Goal: Consume media (video, audio): Consume media (video, audio)

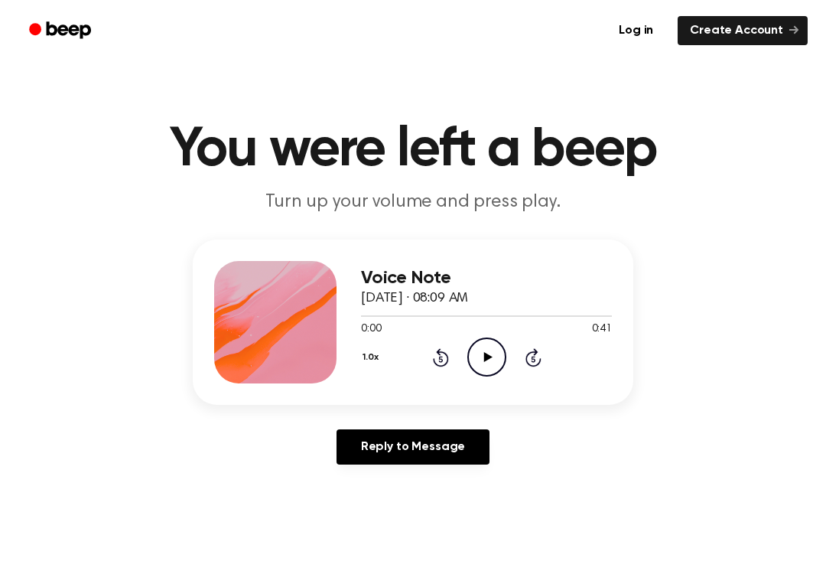
click at [474, 360] on icon "Play Audio" at bounding box center [486, 356] width 39 height 39
click at [487, 353] on icon "Pause Audio" at bounding box center [486, 356] width 39 height 39
click at [369, 363] on button "1.0x" at bounding box center [372, 357] width 23 height 26
click at [396, 536] on span "2.0x" at bounding box center [385, 534] width 19 height 16
click at [448, 353] on icon "Rewind 5 seconds" at bounding box center [440, 357] width 17 height 20
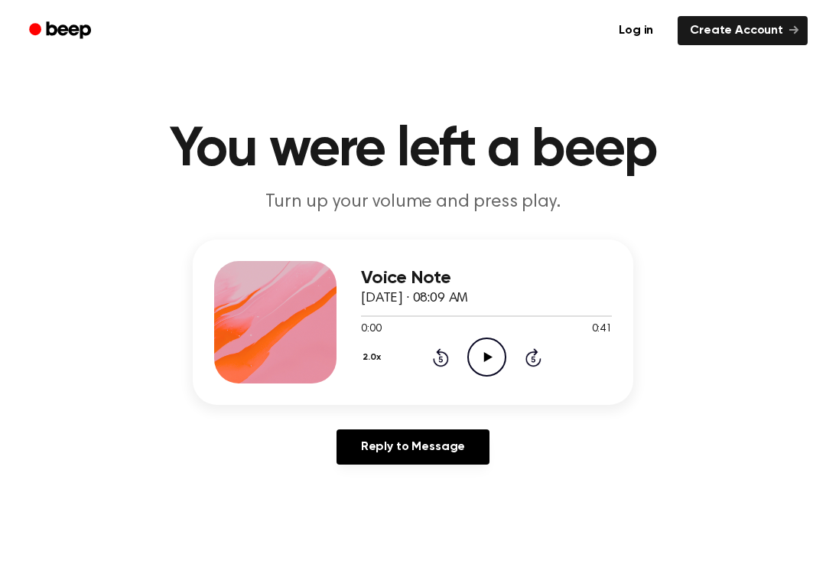
click at [486, 362] on icon "Play Audio" at bounding box center [486, 356] width 39 height 39
click at [479, 357] on icon "Pause Audio" at bounding box center [486, 356] width 39 height 39
click at [362, 364] on button "2.0x" at bounding box center [373, 357] width 25 height 26
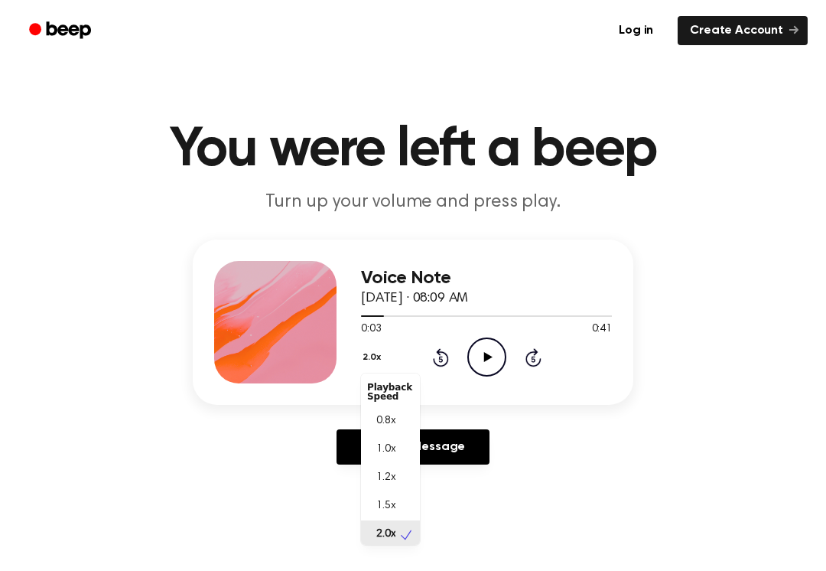
scroll to position [4, 0]
click at [399, 419] on div "0.8x" at bounding box center [390, 417] width 59 height 28
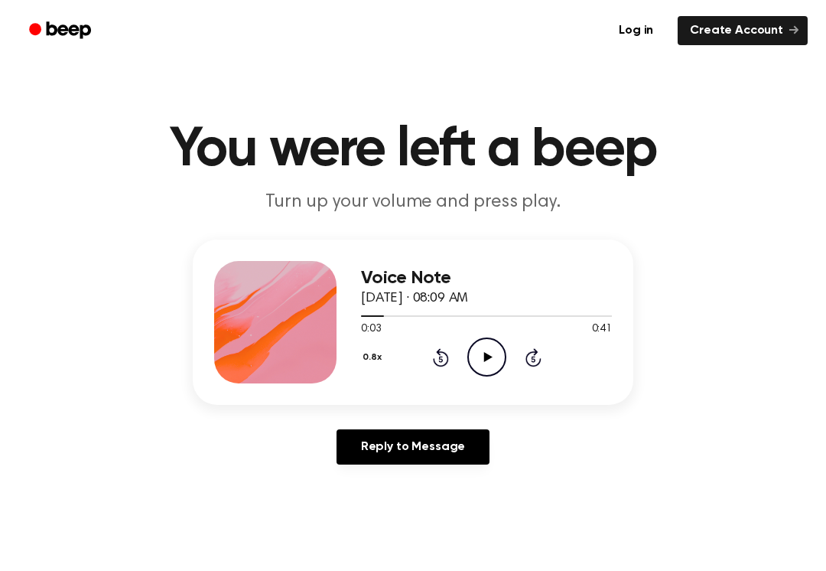
click at [447, 364] on icon at bounding box center [441, 357] width 16 height 18
click at [481, 363] on icon "Play Audio" at bounding box center [486, 356] width 39 height 39
click at [484, 343] on icon "Pause Audio" at bounding box center [486, 356] width 39 height 39
click at [448, 353] on icon "Rewind 5 seconds" at bounding box center [440, 357] width 17 height 20
click at [497, 357] on icon "Play Audio" at bounding box center [486, 356] width 39 height 39
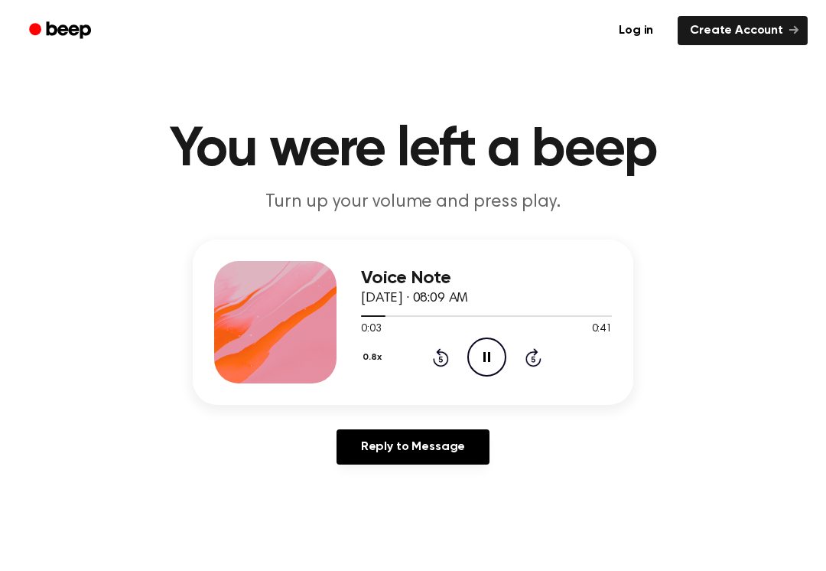
click at [486, 347] on icon "Pause Audio" at bounding box center [486, 356] width 39 height 39
click at [496, 352] on icon "Play Audio" at bounding box center [486, 356] width 39 height 39
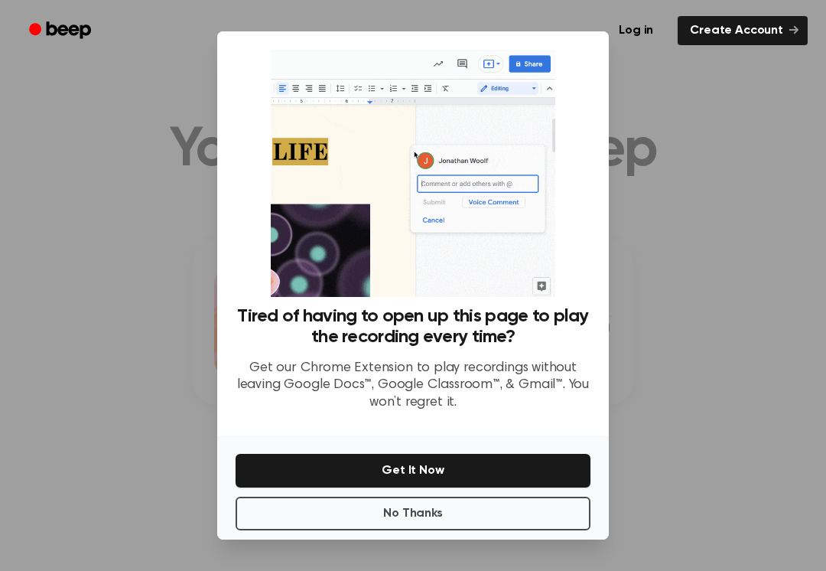
click at [484, 519] on button "No Thanks" at bounding box center [413, 514] width 355 height 34
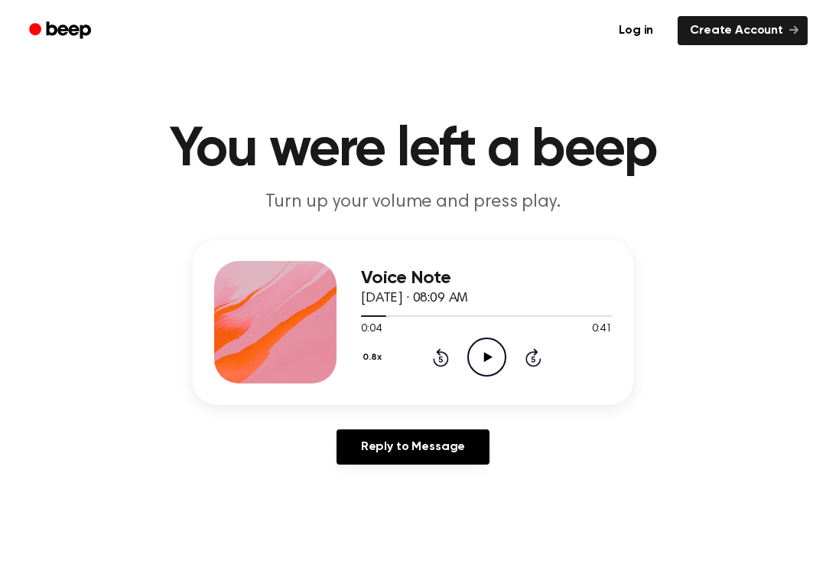
click at [493, 363] on icon "Play Audio" at bounding box center [486, 356] width 39 height 39
click at [496, 350] on icon "Pause Audio" at bounding box center [486, 356] width 39 height 39
click at [446, 349] on icon "Rewind 5 seconds" at bounding box center [440, 357] width 17 height 20
click at [485, 345] on icon "Play Audio" at bounding box center [486, 356] width 39 height 39
click at [487, 351] on icon "Pause Audio" at bounding box center [486, 356] width 39 height 39
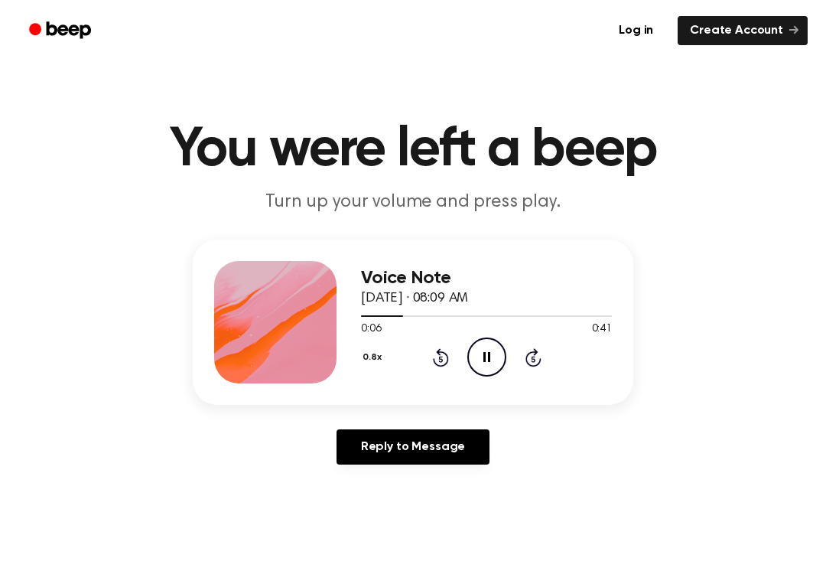
click at [488, 366] on icon "Pause Audio" at bounding box center [486, 356] width 39 height 39
click at [493, 359] on icon "Play Audio" at bounding box center [486, 356] width 39 height 39
click at [485, 358] on icon at bounding box center [487, 357] width 7 height 10
click at [434, 355] on icon "Rewind 5 seconds" at bounding box center [440, 357] width 17 height 20
click at [496, 346] on icon "Play Audio" at bounding box center [486, 356] width 39 height 39
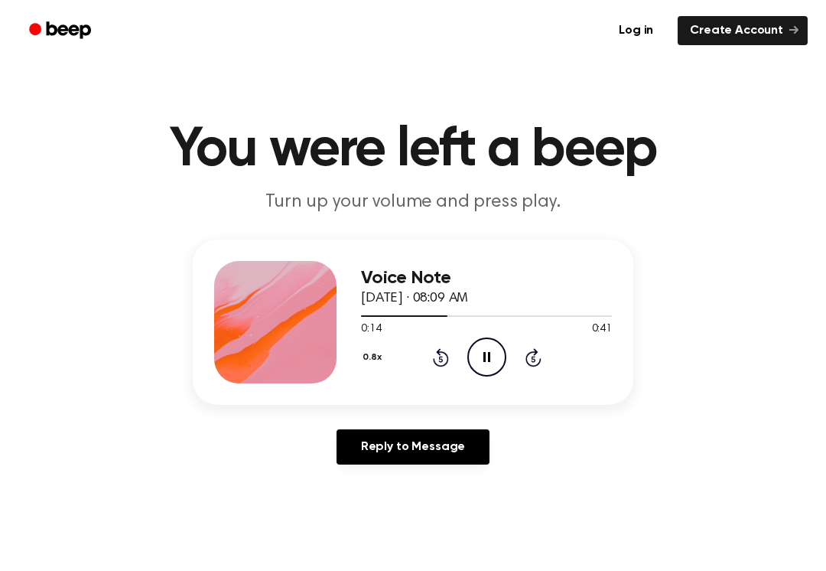
click at [493, 349] on icon "Pause Audio" at bounding box center [486, 356] width 39 height 39
click at [443, 353] on icon at bounding box center [441, 357] width 16 height 18
click at [477, 352] on icon "Play Audio" at bounding box center [486, 356] width 39 height 39
click at [511, 354] on div "0.8x Rewind 5 seconds Pause Audio Skip 5 seconds" at bounding box center [486, 356] width 251 height 39
click at [486, 372] on icon "Pause Audio" at bounding box center [486, 356] width 39 height 39
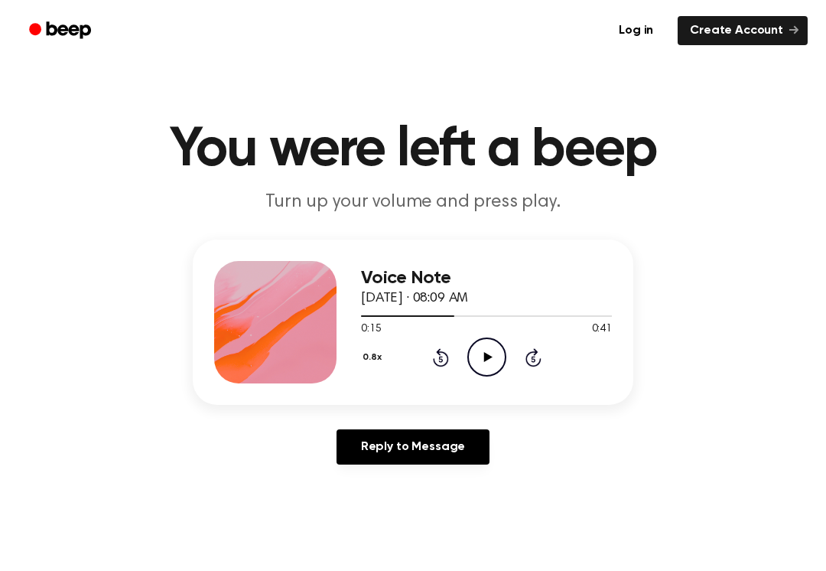
click at [433, 357] on icon "Rewind 5 seconds" at bounding box center [440, 357] width 17 height 20
click at [492, 353] on icon "Play Audio" at bounding box center [486, 356] width 39 height 39
click at [503, 355] on icon "Pause Audio" at bounding box center [486, 356] width 39 height 39
click at [496, 349] on icon "Play Audio" at bounding box center [486, 356] width 39 height 39
click at [445, 365] on icon at bounding box center [441, 357] width 16 height 18
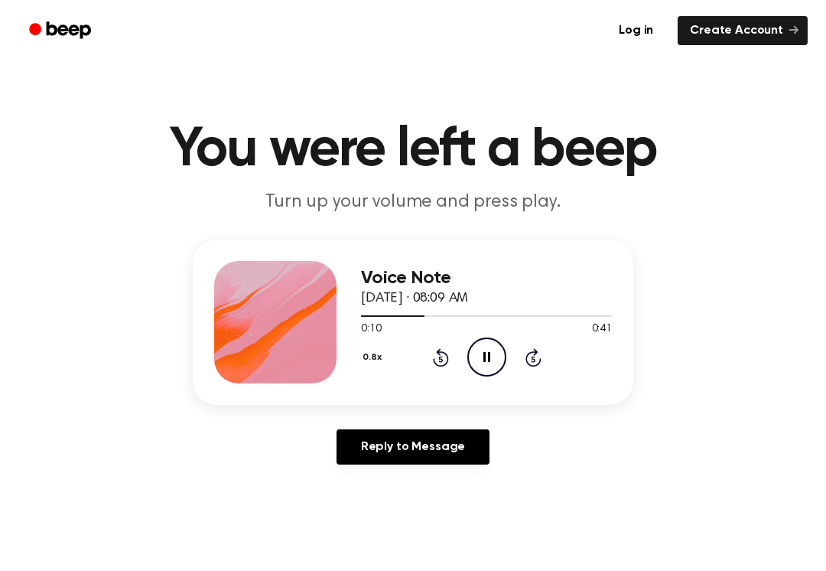
click at [487, 350] on icon "Pause Audio" at bounding box center [486, 356] width 39 height 39
click at [508, 351] on div "0.8x Rewind 5 seconds Play Audio Skip 5 seconds" at bounding box center [486, 356] width 251 height 39
click at [487, 347] on icon "Play Audio" at bounding box center [486, 356] width 39 height 39
click at [474, 351] on icon "Pause Audio" at bounding box center [486, 356] width 39 height 39
click at [425, 369] on div "0.8x Rewind 5 seconds Play Audio Skip 5 seconds" at bounding box center [486, 356] width 251 height 39
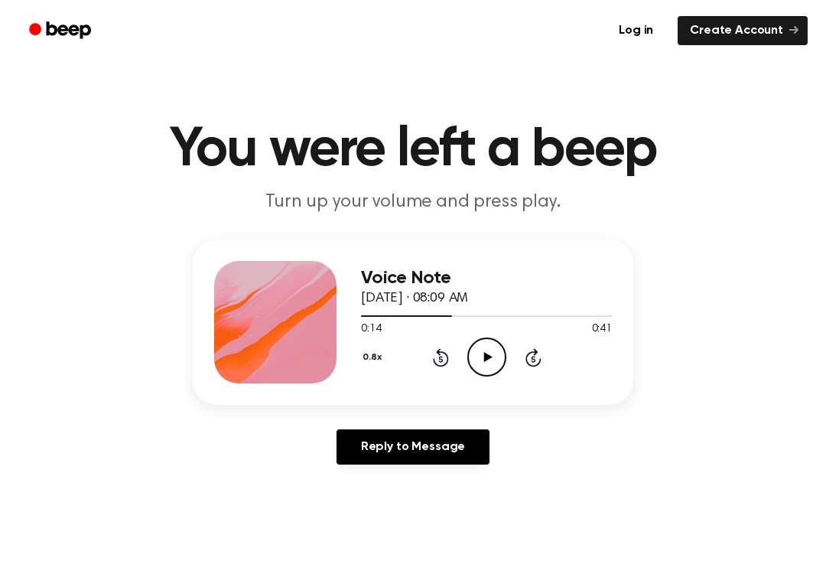
click at [489, 345] on icon "Play Audio" at bounding box center [486, 356] width 39 height 39
click at [471, 344] on icon "Pause Audio" at bounding box center [486, 356] width 39 height 39
click at [435, 366] on icon "Rewind 5 seconds" at bounding box center [440, 357] width 17 height 20
click at [470, 353] on icon "Play Audio" at bounding box center [486, 356] width 39 height 39
click at [487, 376] on div "Voice Note [DATE] · 08:09 AM 0:15 0:41 Your browser does not support the [objec…" at bounding box center [486, 322] width 251 height 122
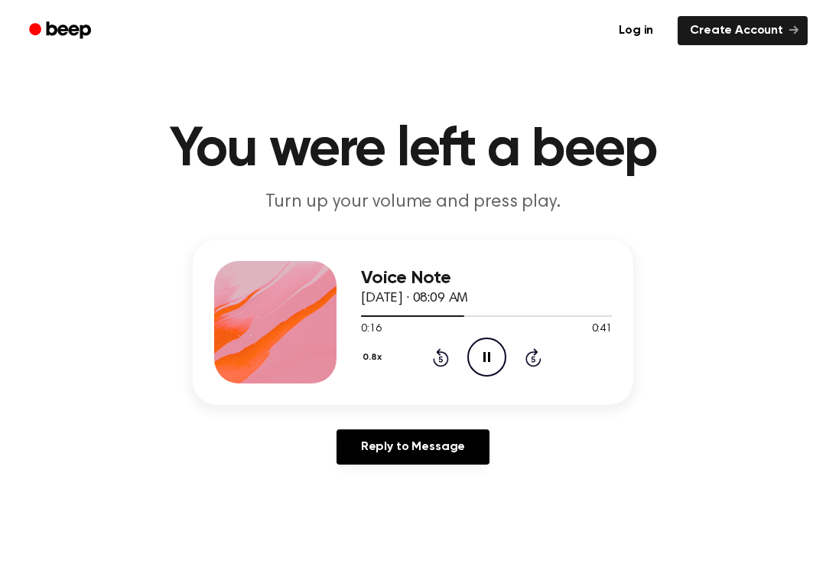
click at [464, 377] on div "Voice Note [DATE] · 08:09 AM 0:16 0:41 Your browser does not support the [objec…" at bounding box center [486, 322] width 251 height 122
click at [502, 351] on icon "Pause Audio" at bounding box center [486, 356] width 39 height 39
click at [445, 358] on icon "Rewind 5 seconds" at bounding box center [440, 357] width 17 height 20
click at [497, 357] on icon "Play Audio" at bounding box center [486, 356] width 39 height 39
click at [416, 351] on div "0.8x Rewind 5 seconds Pause Audio Skip 5 seconds" at bounding box center [486, 356] width 251 height 39
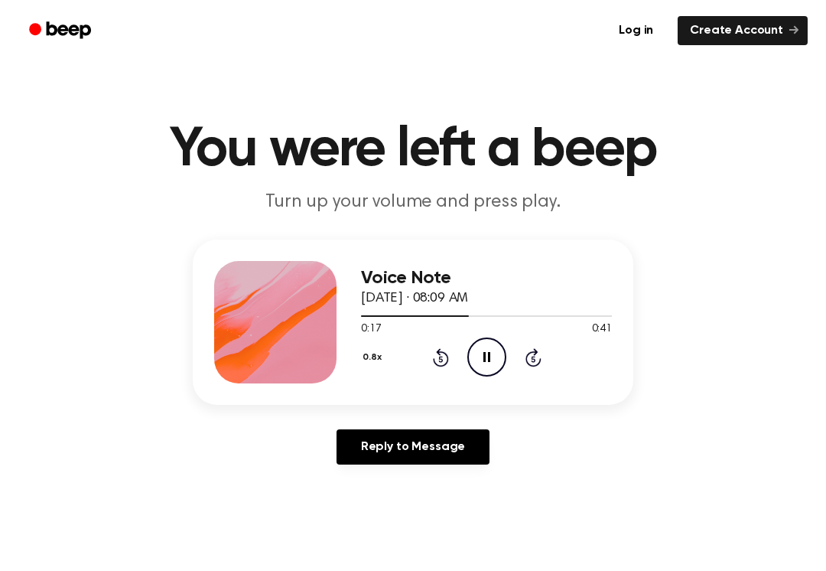
click at [440, 366] on icon at bounding box center [441, 357] width 16 height 18
click at [475, 347] on icon "Pause Audio" at bounding box center [486, 356] width 39 height 39
click at [442, 352] on icon at bounding box center [441, 357] width 16 height 18
click at [476, 354] on icon "Play Audio" at bounding box center [486, 356] width 39 height 39
click at [487, 366] on icon "Pause Audio" at bounding box center [486, 356] width 39 height 39
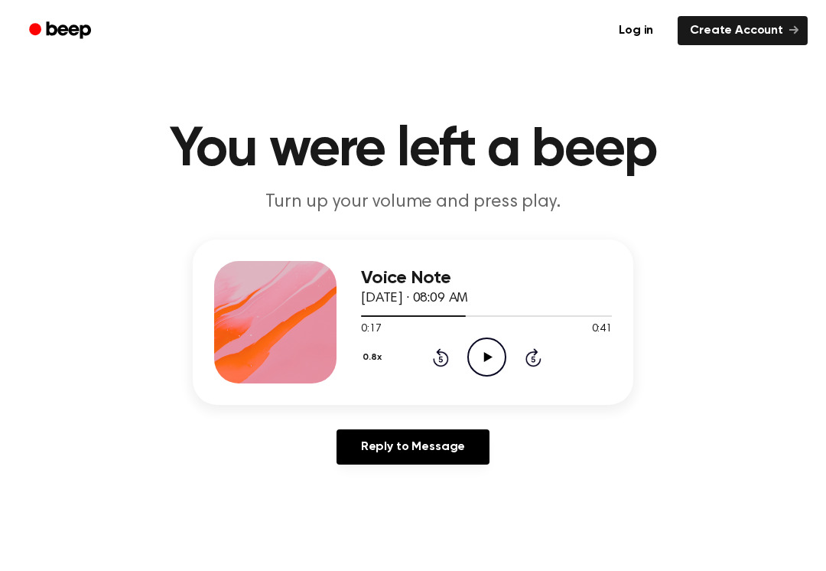
click at [73, 44] on link "Beep" at bounding box center [61, 31] width 86 height 30
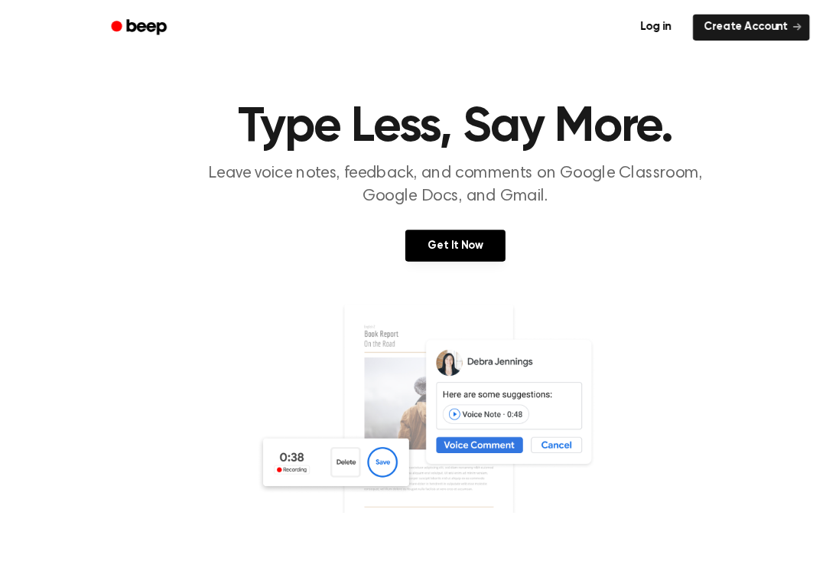
scroll to position [39, 0]
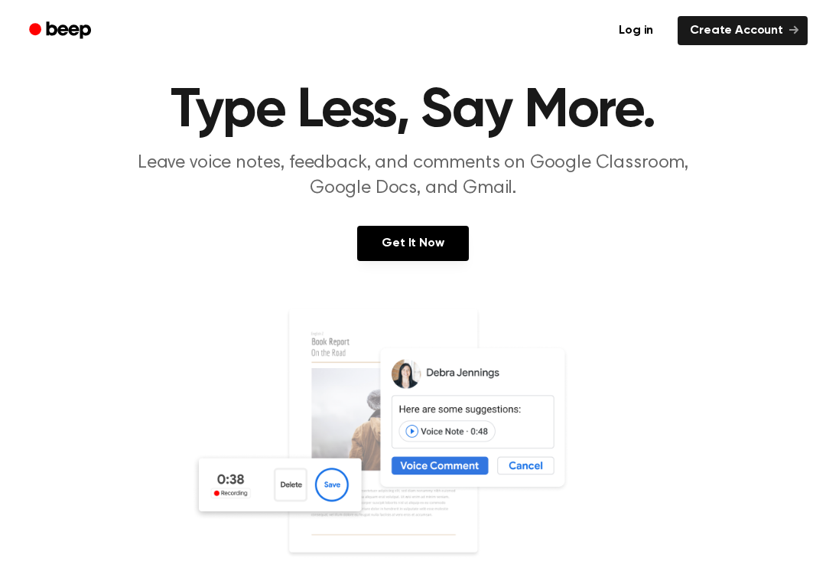
click at [424, 217] on section "Type Less, Say More. Leave voice notes, feedback, and comments on Google Classr…" at bounding box center [413, 374] width 790 height 582
click at [461, 241] on link "Get It Now" at bounding box center [412, 243] width 111 height 35
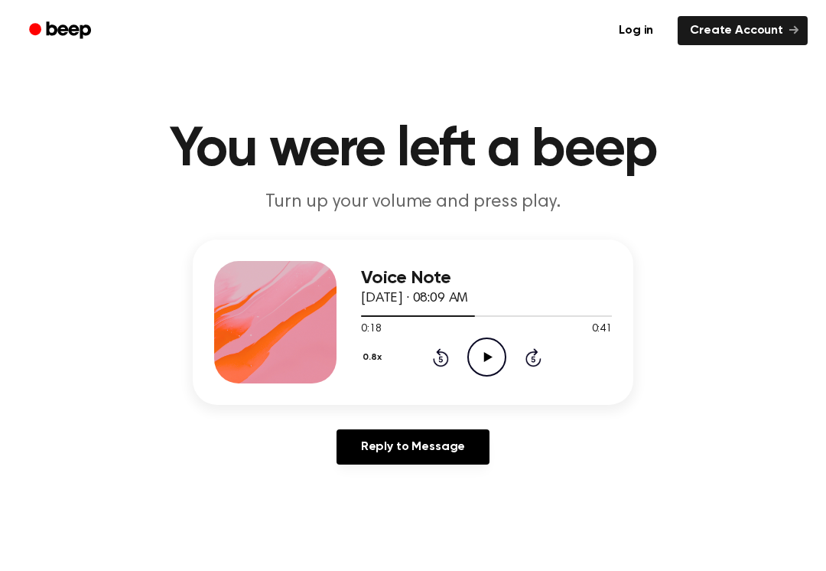
click at [484, 338] on circle at bounding box center [486, 356] width 37 height 37
click at [482, 351] on icon "Pause Audio" at bounding box center [486, 356] width 39 height 39
click at [480, 349] on icon "Play Audio" at bounding box center [486, 356] width 39 height 39
click at [483, 366] on icon "Pause Audio" at bounding box center [486, 356] width 39 height 39
click at [425, 353] on div "0.8x Rewind 5 seconds Play Audio Skip 5 seconds" at bounding box center [486, 356] width 251 height 39
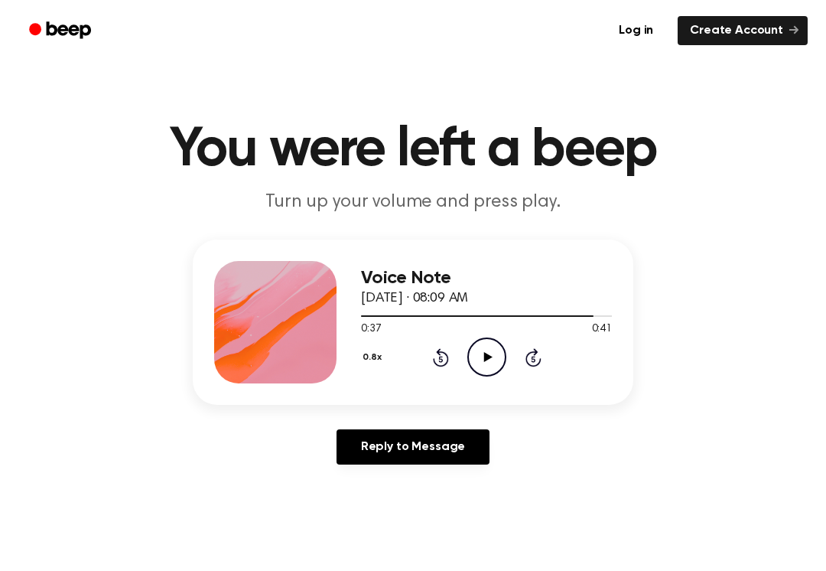
click at [433, 362] on icon "Rewind 5 seconds" at bounding box center [440, 357] width 17 height 20
click at [432, 362] on icon "Rewind 5 seconds" at bounding box center [440, 357] width 17 height 20
click at [424, 357] on div "0.8x Rewind 5 seconds Play Audio Skip 5 seconds" at bounding box center [486, 356] width 251 height 39
click at [427, 358] on div "0.8x Rewind 5 seconds Play Audio Skip 5 seconds" at bounding box center [486, 356] width 251 height 39
click at [476, 353] on icon "Play Audio" at bounding box center [486, 356] width 39 height 39
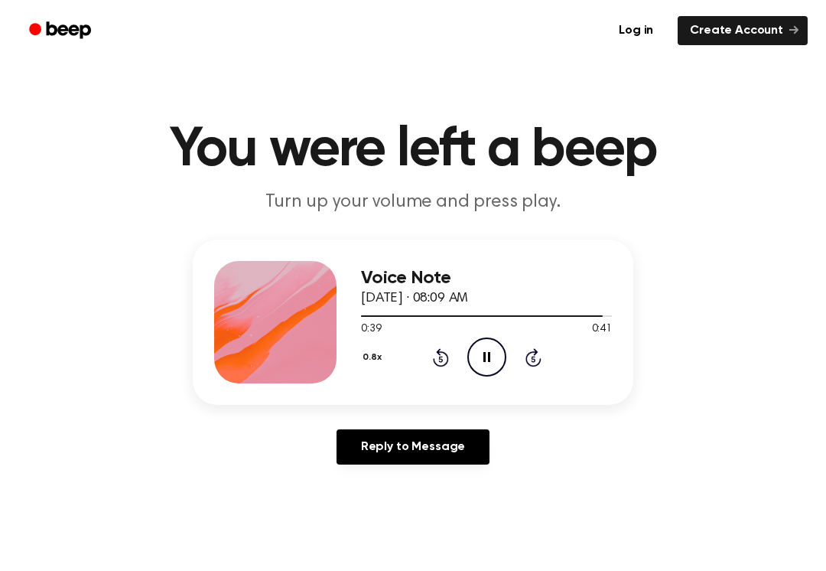
click at [422, 366] on div "0.8x Rewind 5 seconds Pause Audio Skip 5 seconds" at bounding box center [486, 356] width 251 height 39
click at [479, 360] on icon "Pause Audio" at bounding box center [486, 356] width 39 height 39
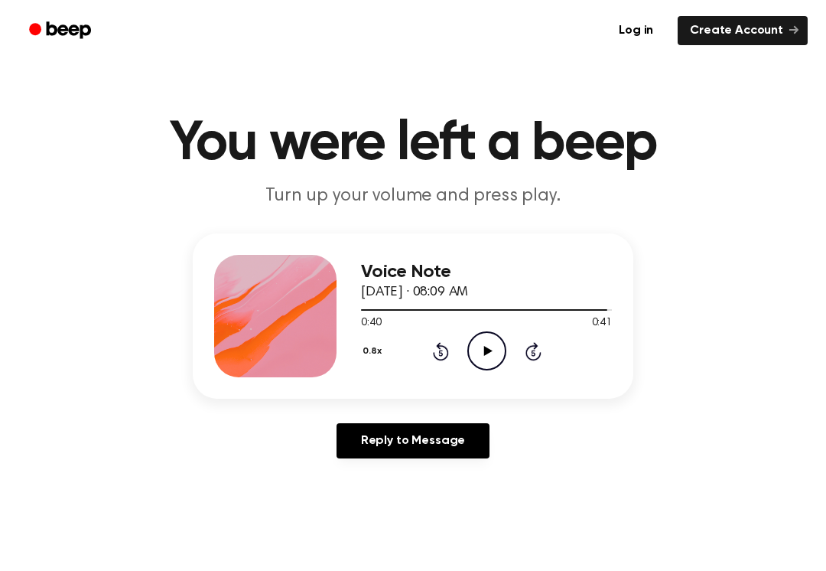
scroll to position [8, 0]
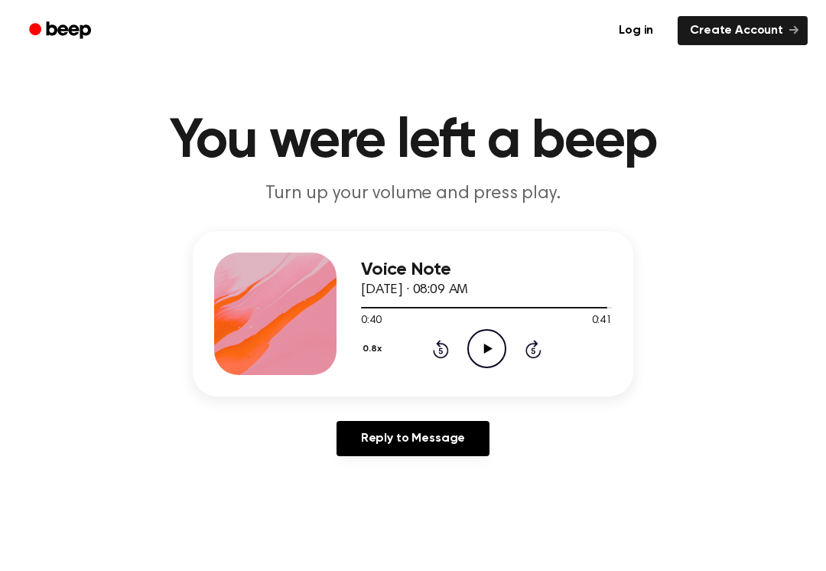
click at [50, 45] on link "Beep" at bounding box center [61, 31] width 86 height 30
